Goal: Task Accomplishment & Management: Complete application form

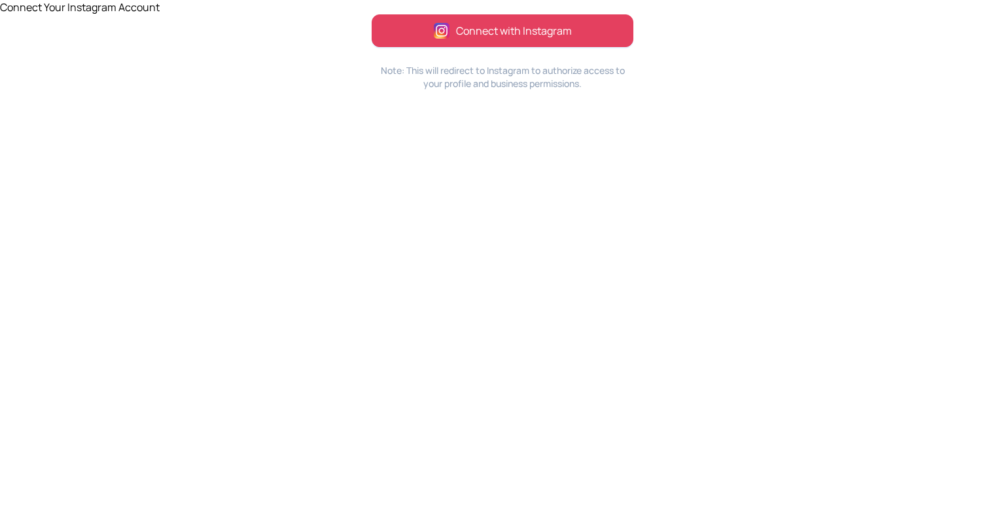
click at [481, 26] on span "Connect with Instagram" at bounding box center [514, 31] width 116 height 16
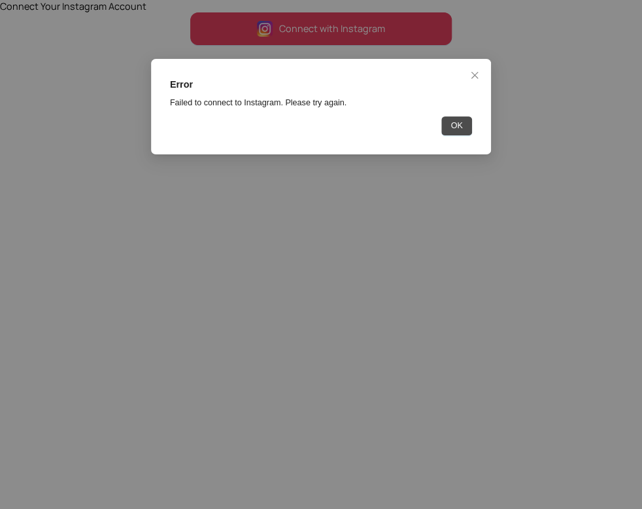
click at [461, 126] on span "OK" at bounding box center [457, 126] width 12 height 13
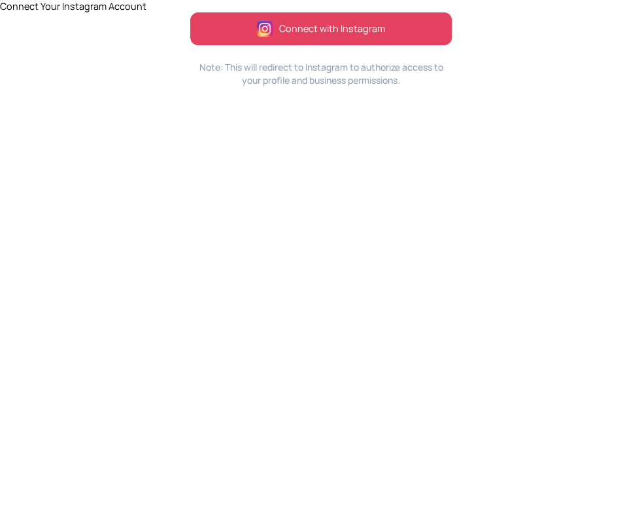
click at [461, 126] on div "Error Failed to connect to Instagram. Please try again. OK" at bounding box center [321, 254] width 642 height 509
click at [322, 28] on span "Connect with Instagram" at bounding box center [332, 29] width 106 height 14
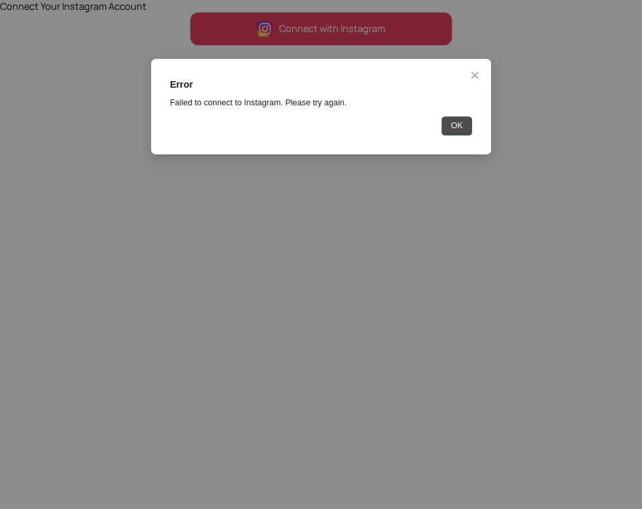
click at [453, 129] on span "OK" at bounding box center [457, 126] width 12 height 13
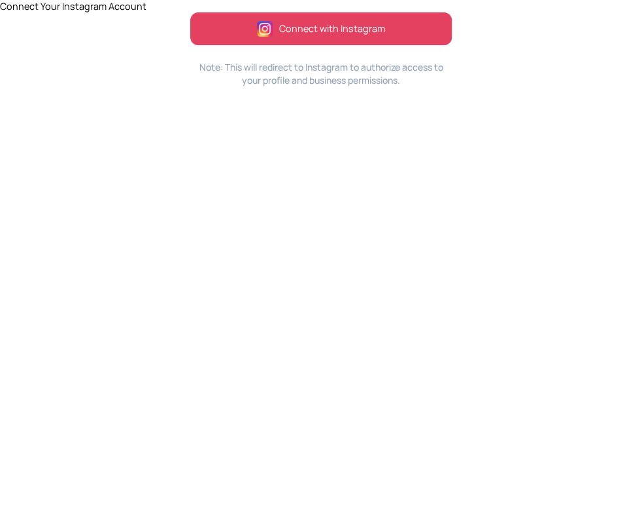
click at [599, 94] on html "Connect Your Instagram Account Connect with Instagram Note: This will redirect …" at bounding box center [321, 47] width 642 height 94
click at [409, 38] on button "Connect with Instagram" at bounding box center [321, 28] width 262 height 33
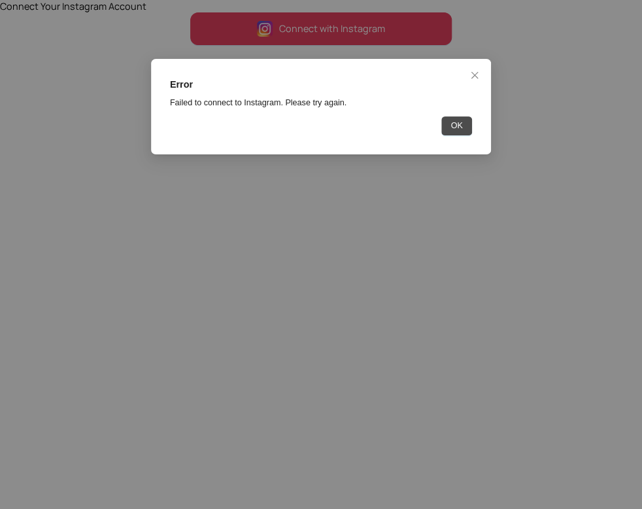
click at [445, 128] on button "OK" at bounding box center [457, 125] width 31 height 19
